Goal: Transaction & Acquisition: Purchase product/service

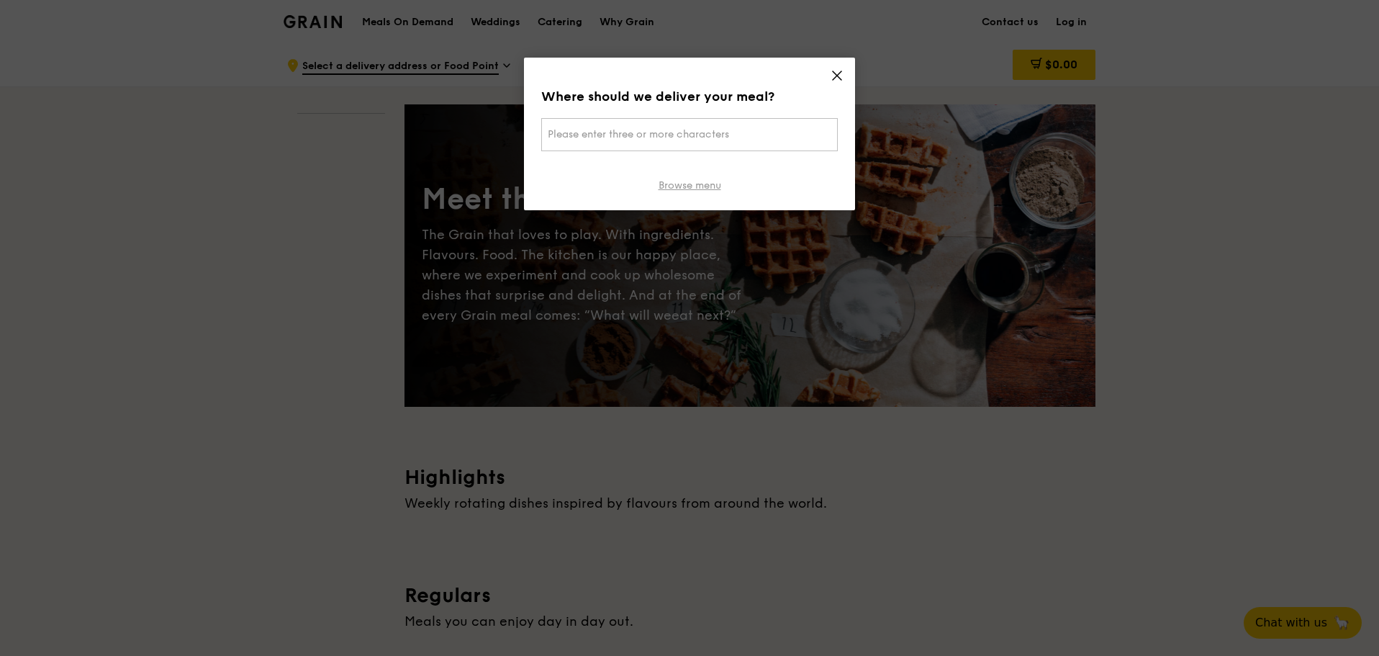
click at [682, 183] on link "Browse menu" at bounding box center [690, 185] width 63 height 14
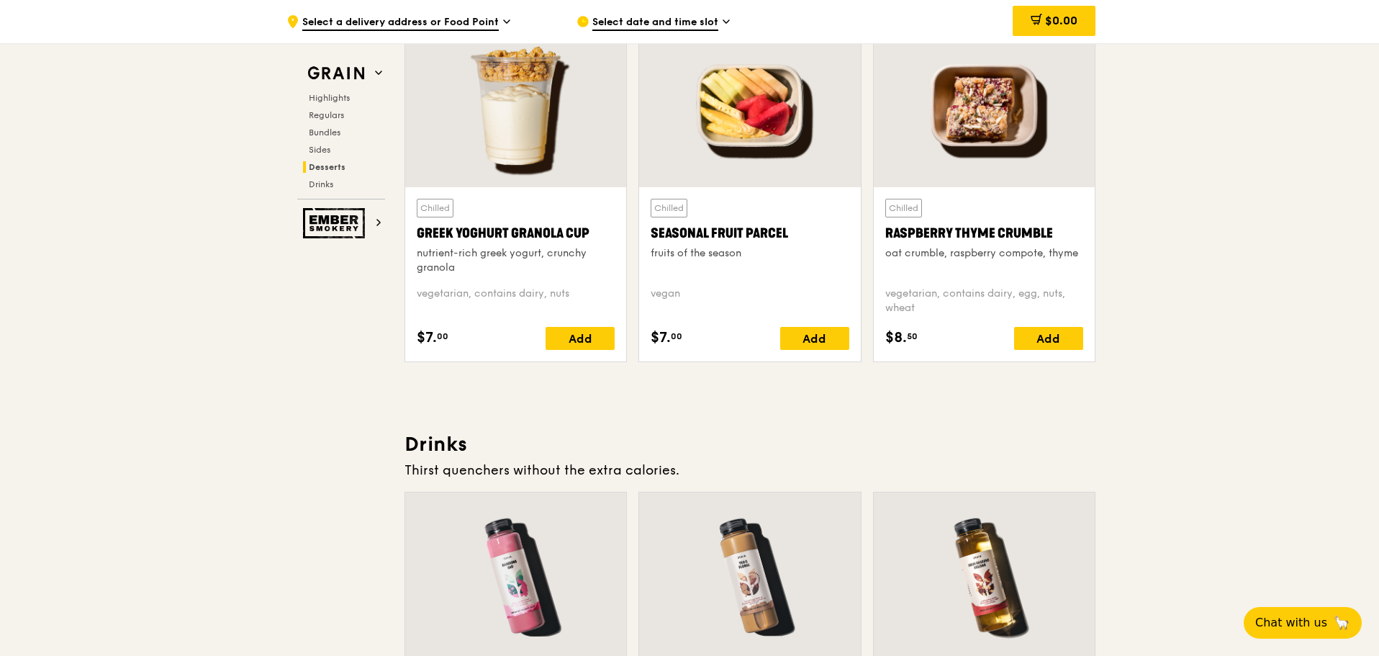
scroll to position [4174, 0]
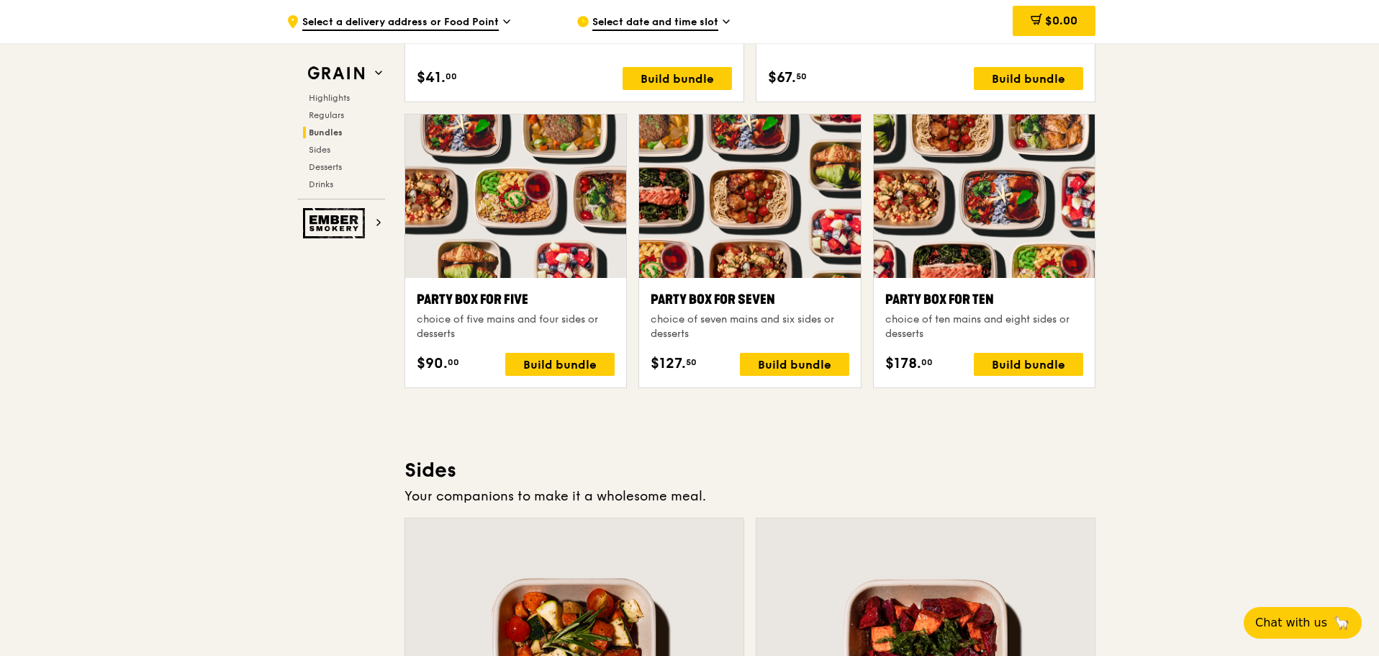
scroll to position [2735, 0]
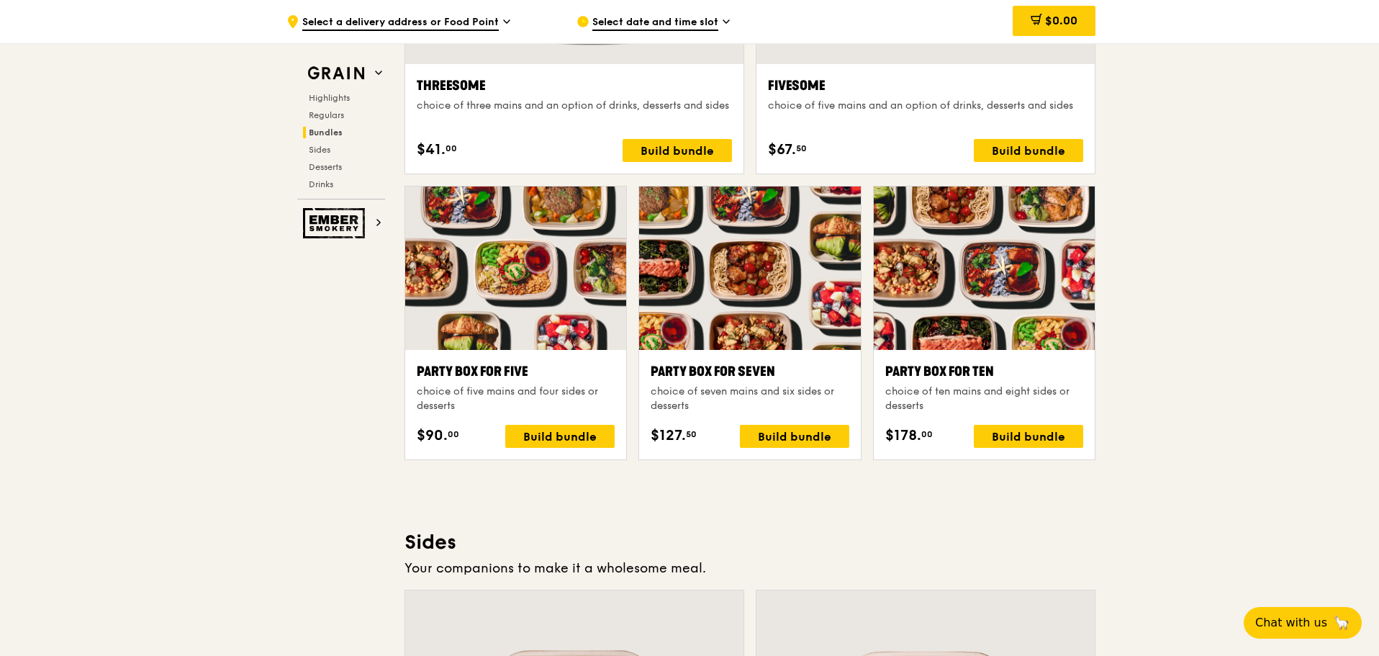
click at [224, 460] on div ".cls-1 { fill: none; stroke: #fff; stroke-linecap: round; stroke-linejoin: roun…" at bounding box center [689, 346] width 1379 height 6077
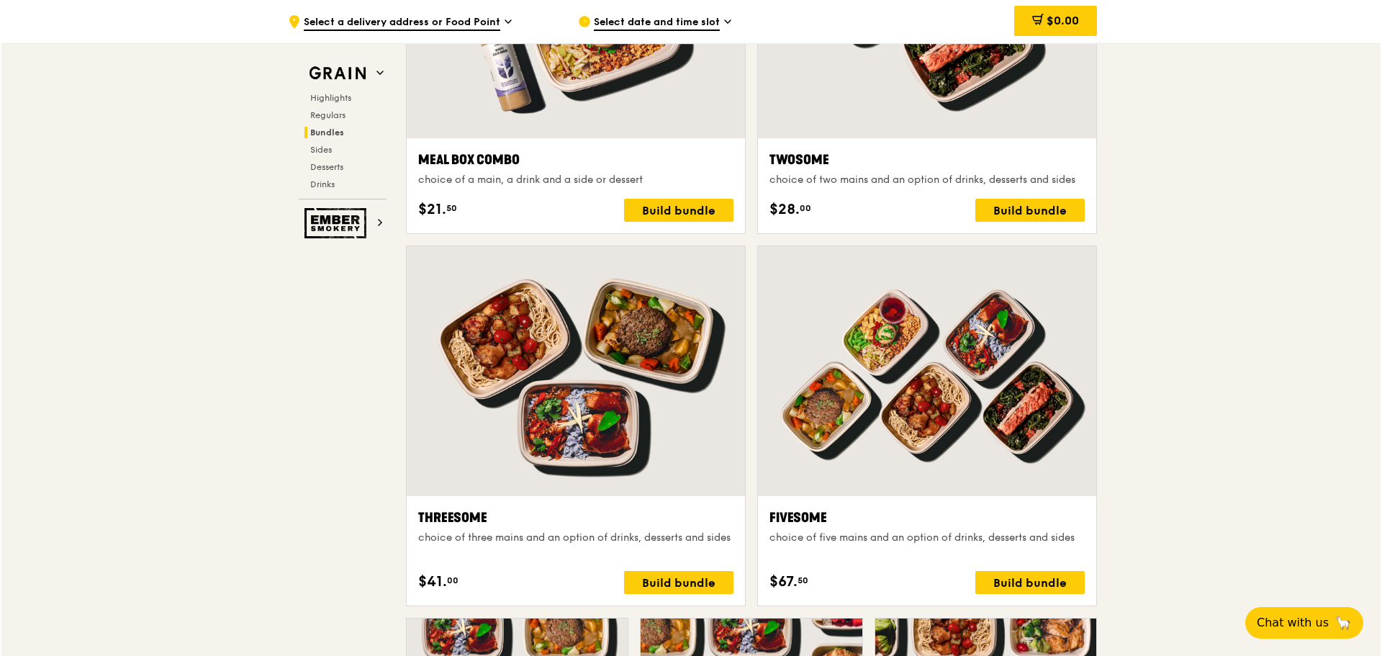
scroll to position [2807, 0]
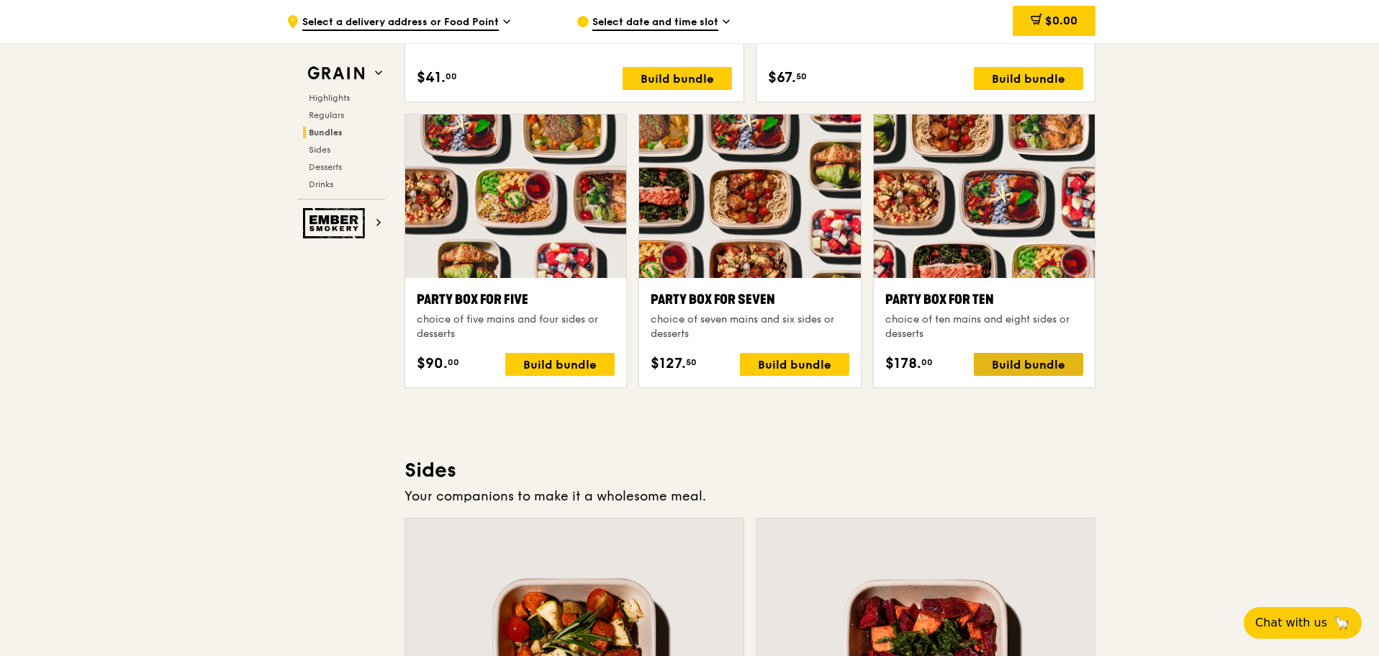
click at [1051, 361] on div "Build bundle" at bounding box center [1028, 364] width 109 height 23
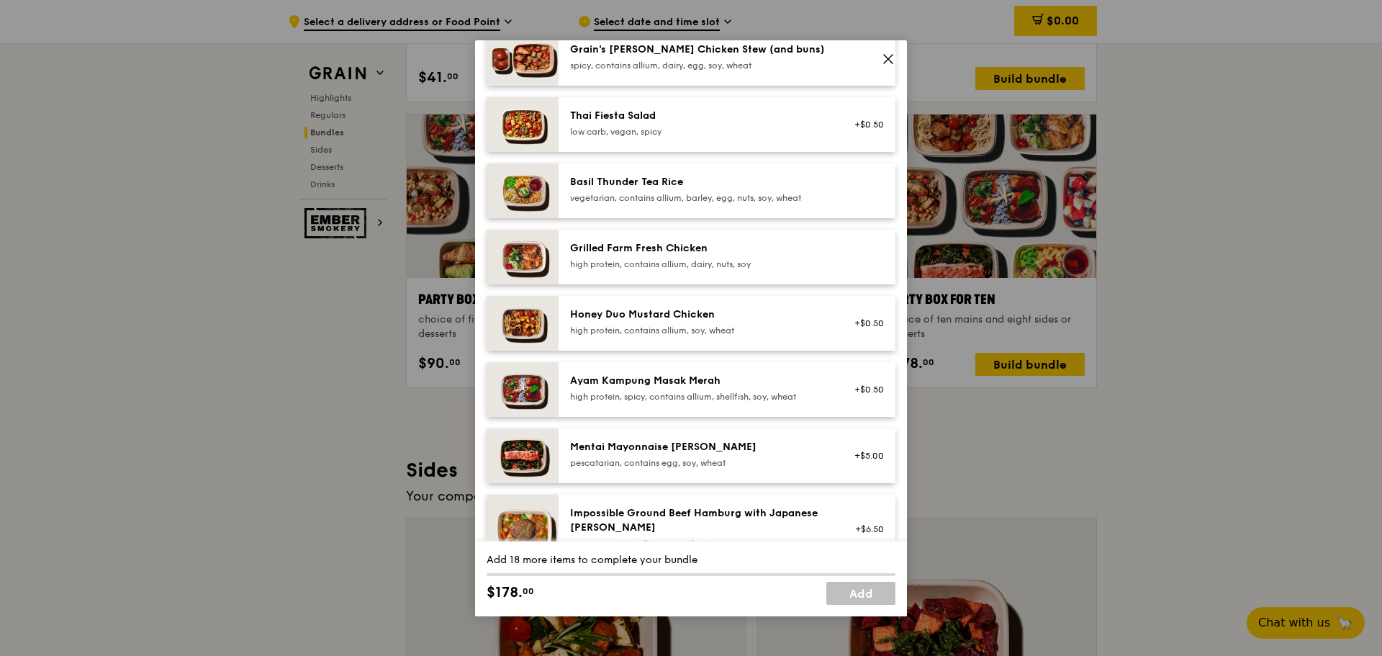
scroll to position [288, 0]
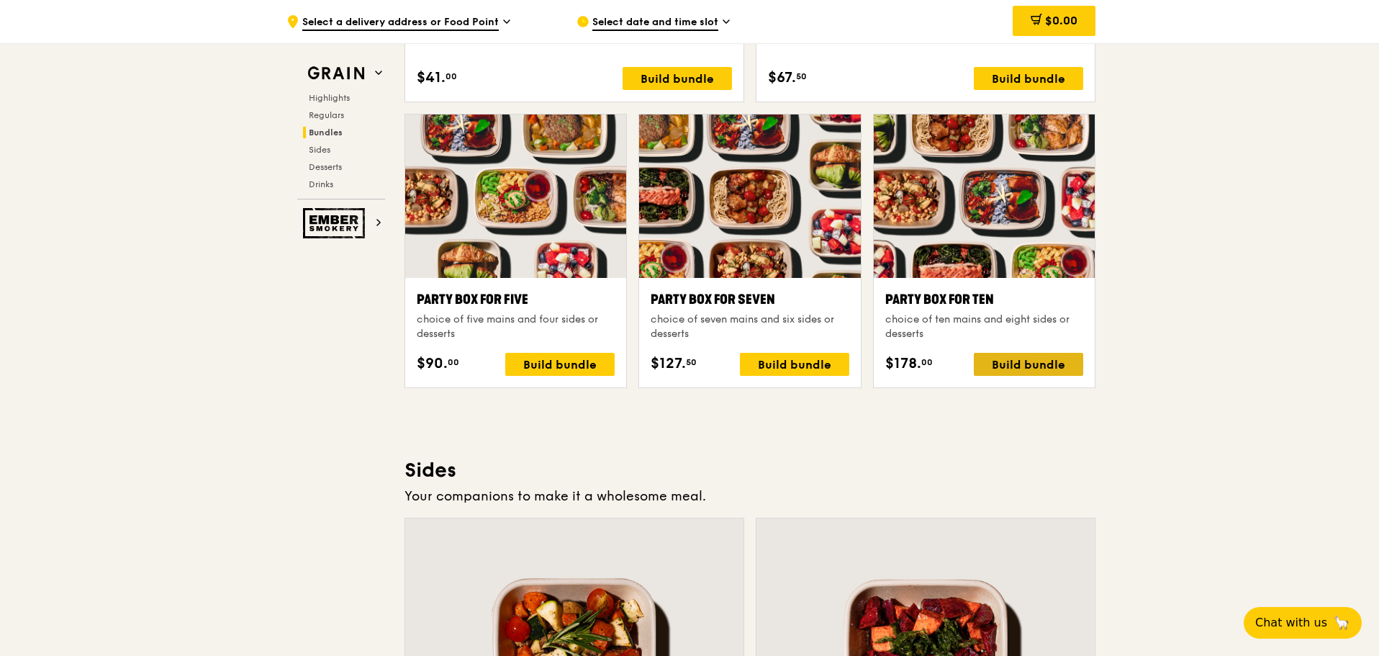
click at [1016, 361] on div "Build bundle" at bounding box center [1028, 364] width 109 height 23
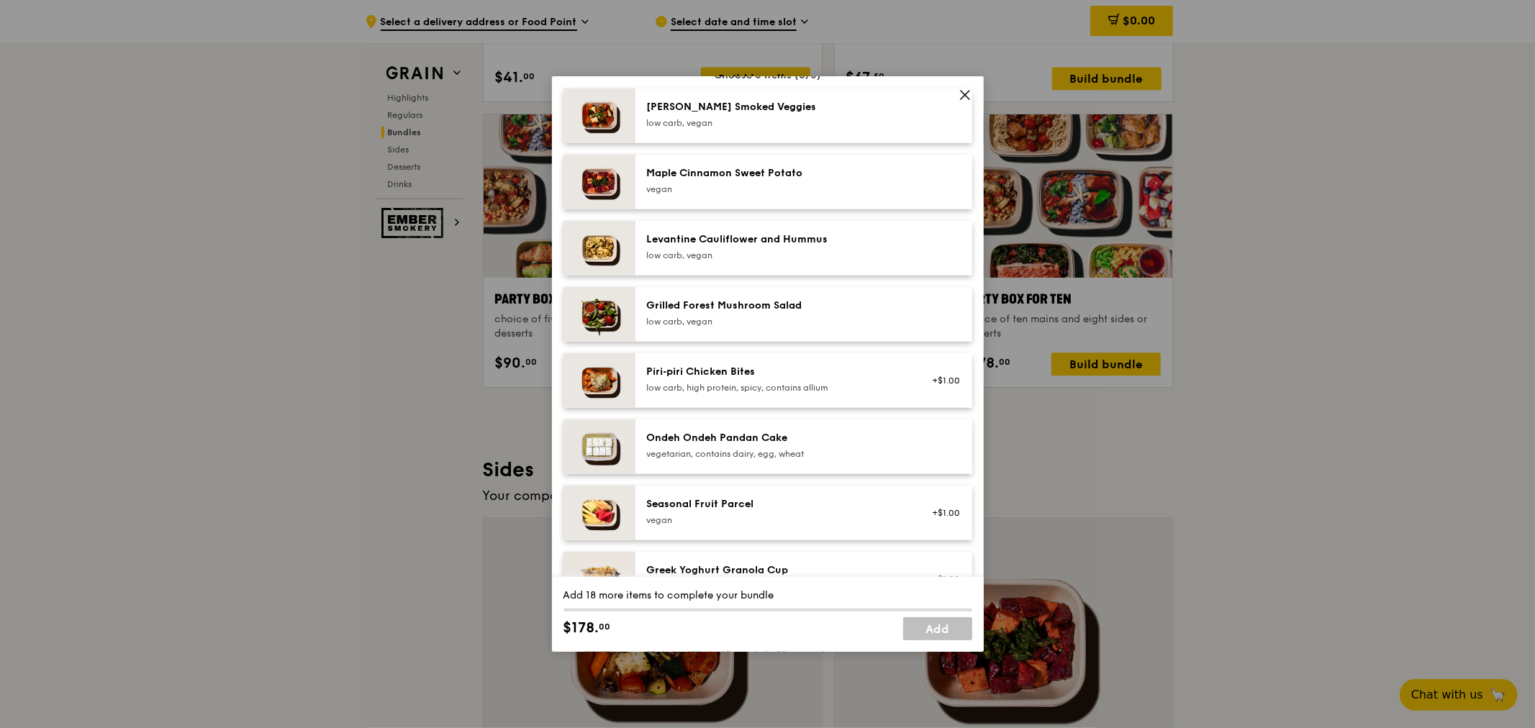
scroll to position [794, 0]
click at [963, 92] on icon at bounding box center [965, 95] width 9 height 9
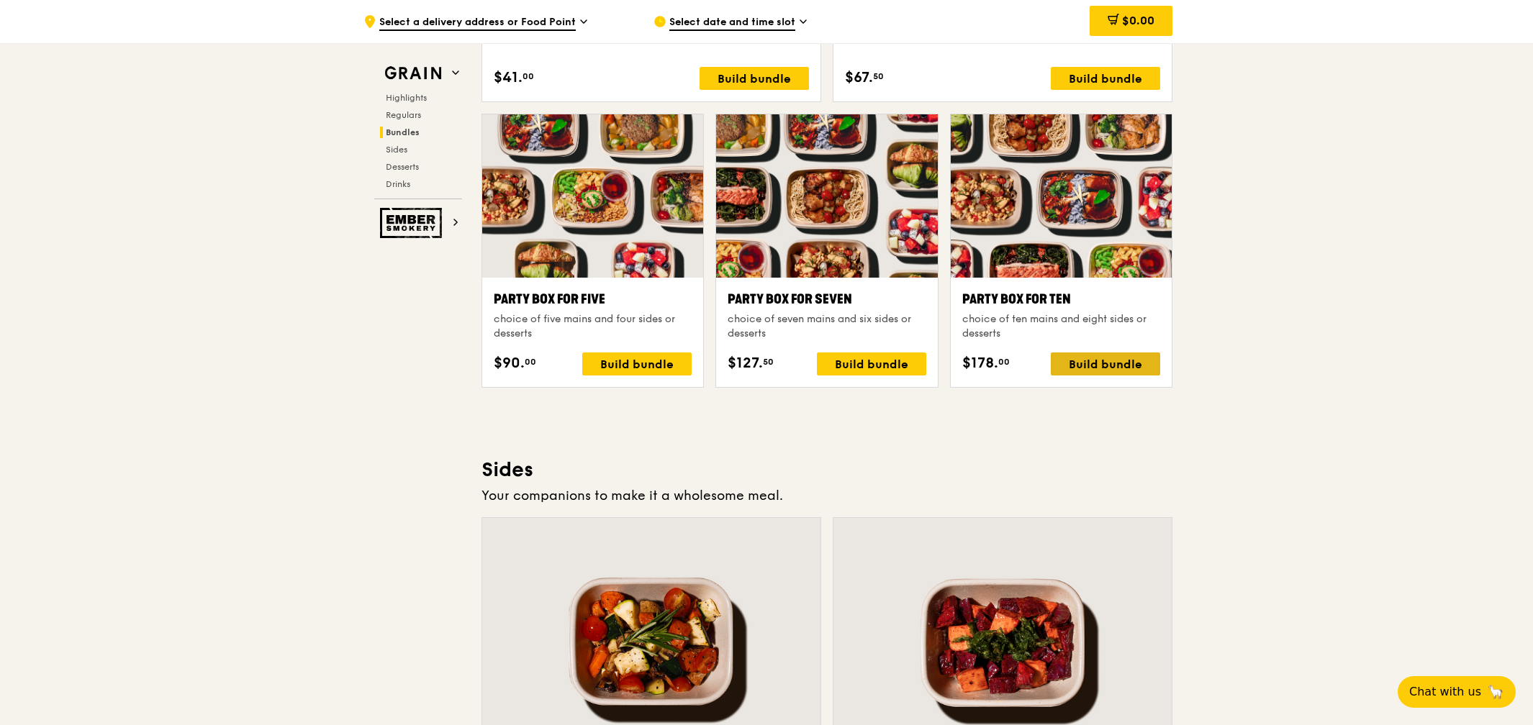
click at [1134, 373] on div "Build bundle" at bounding box center [1105, 364] width 109 height 23
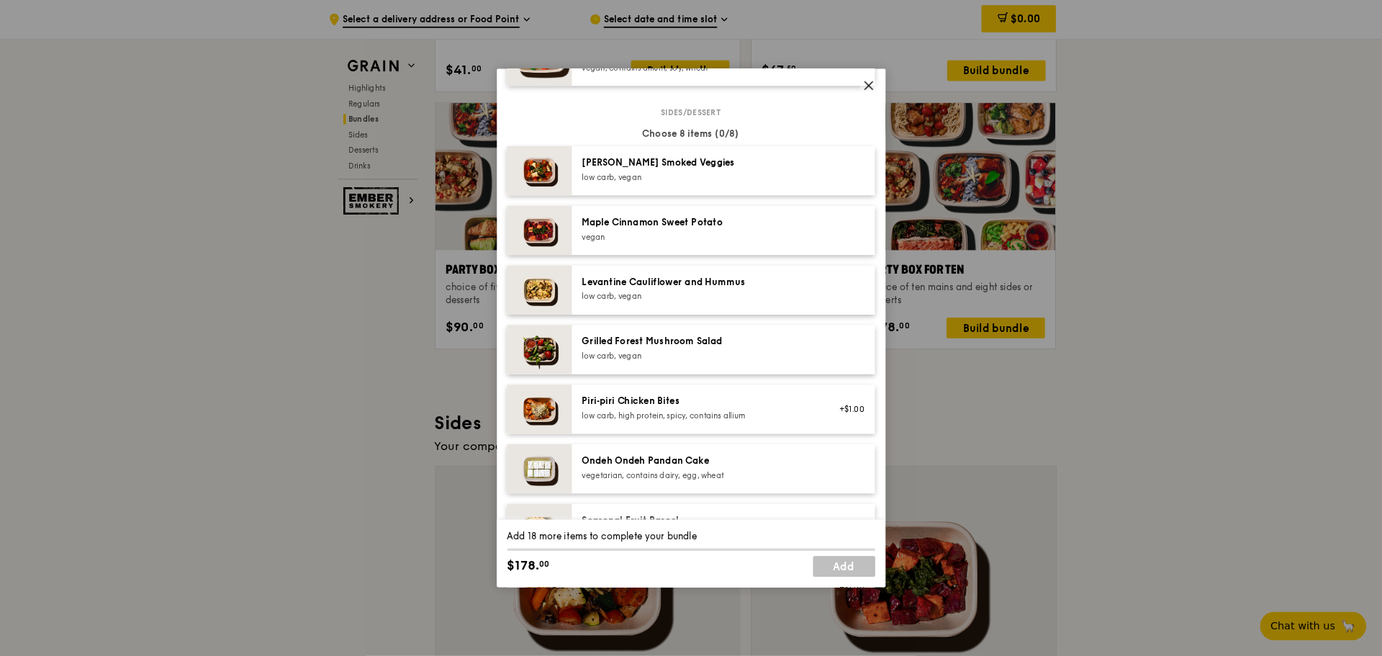
scroll to position [800, 0]
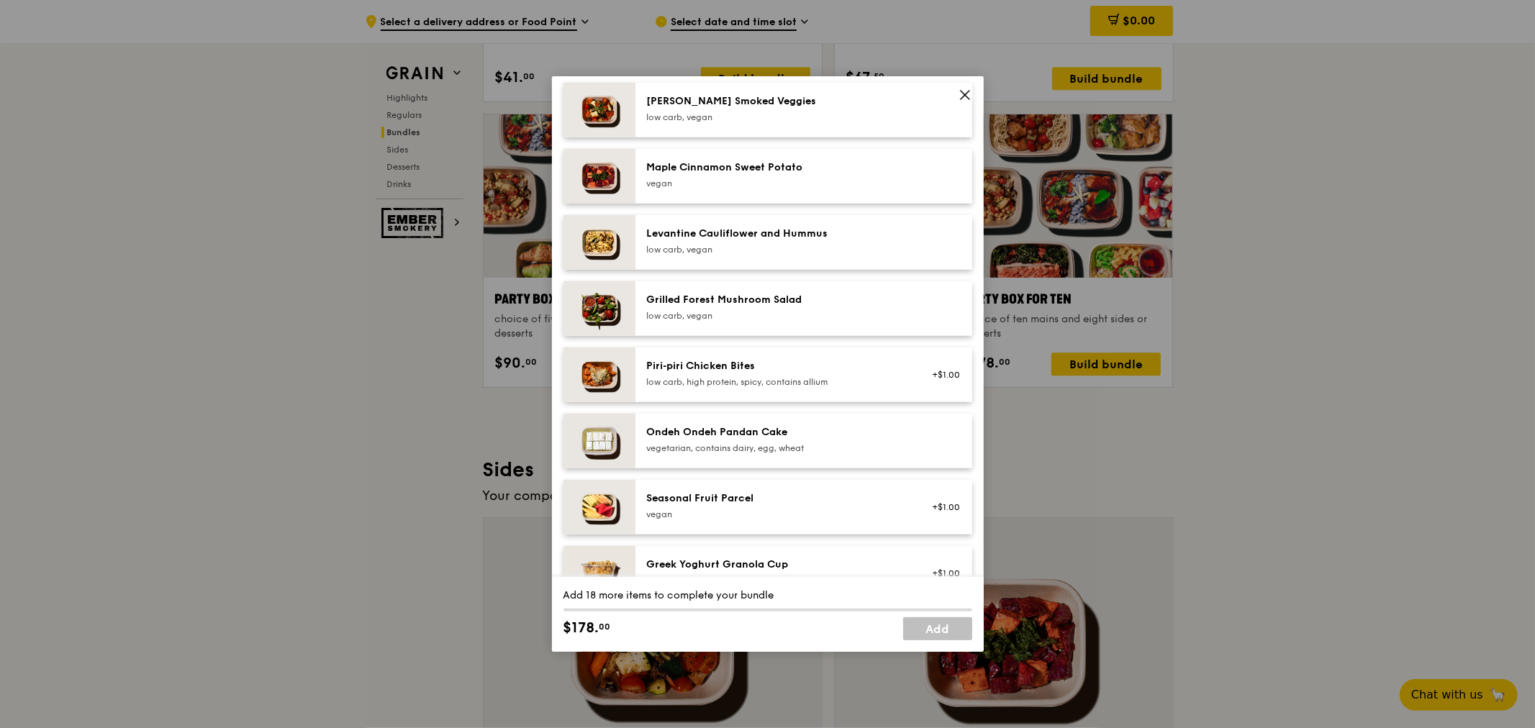
drag, startPoint x: 969, startPoint y: 89, endPoint x: 1534, endPoint y: 333, distance: 616.3
click at [972, 89] on span at bounding box center [965, 95] width 20 height 20
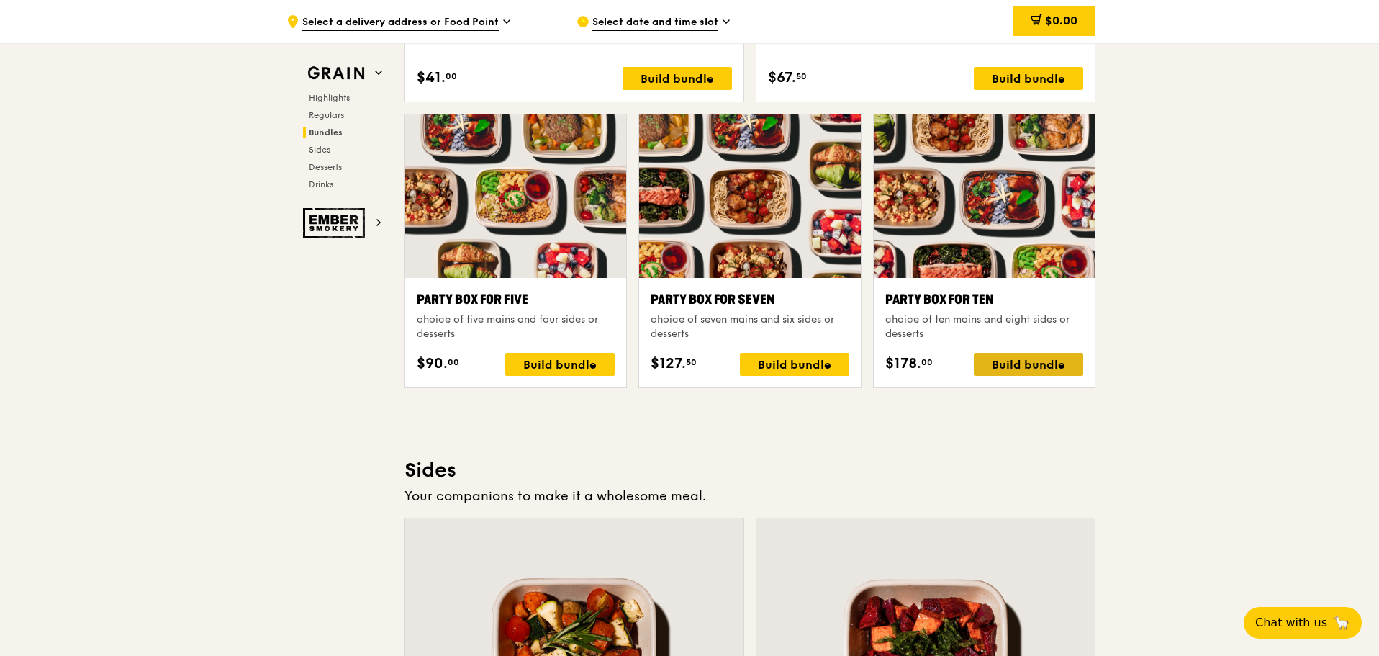
click at [1031, 366] on div "Build bundle" at bounding box center [1028, 364] width 109 height 23
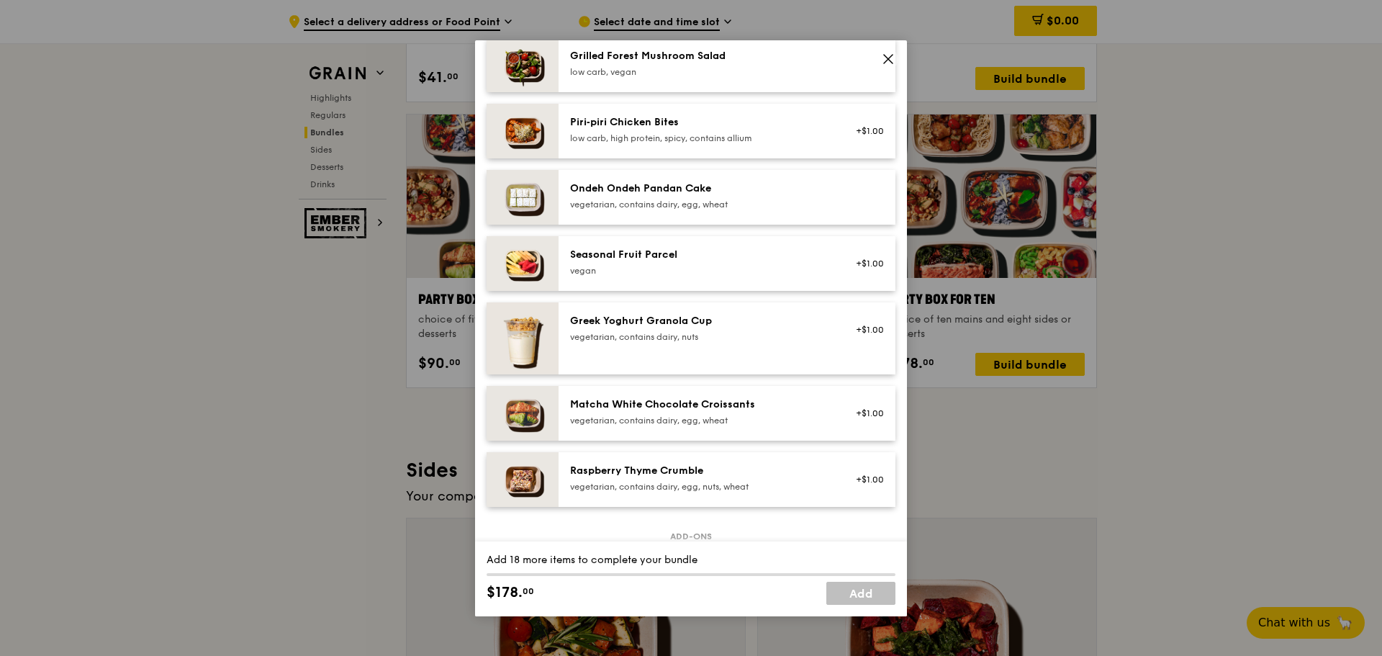
scroll to position [1080, 0]
